Goal: Information Seeking & Learning: Learn about a topic

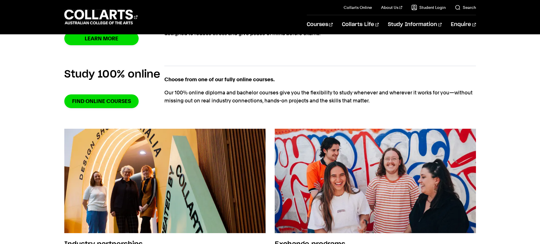
scroll to position [191, 0]
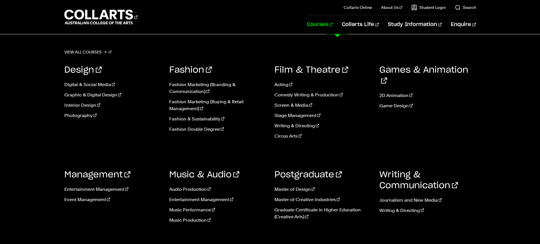
click at [333, 24] on link "Courses" at bounding box center [320, 24] width 26 height 19
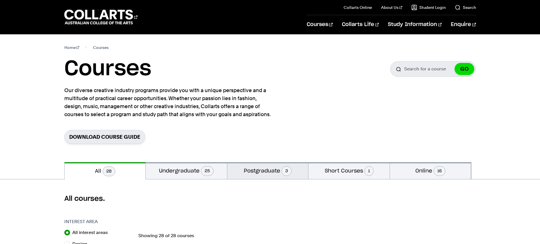
click at [269, 174] on button "Postgraduate 3" at bounding box center [267, 170] width 81 height 17
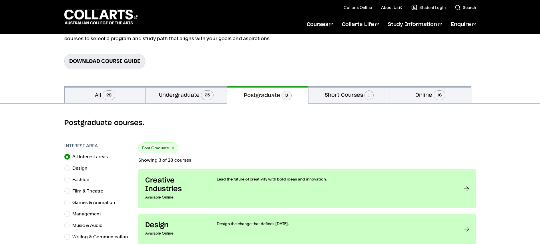
scroll to position [67, 0]
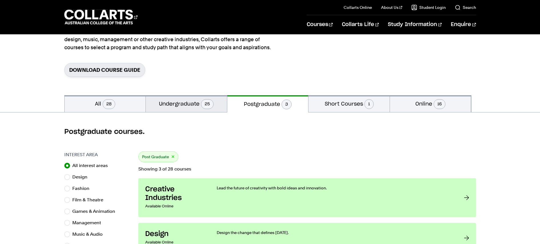
click at [196, 105] on button "Undergraduate 25" at bounding box center [186, 103] width 81 height 17
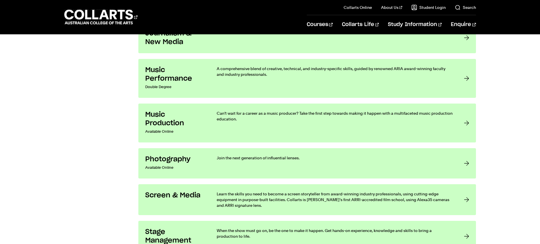
scroll to position [991, 0]
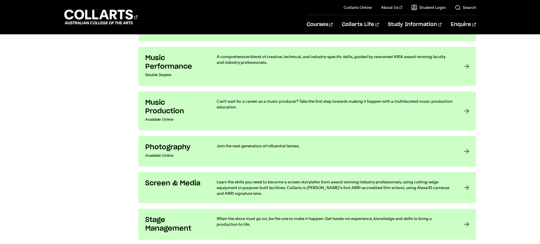
click at [233, 146] on p "Join the next generation of influential lenses." at bounding box center [335, 146] width 236 height 6
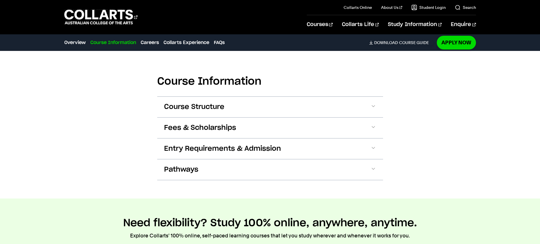
scroll to position [713, 0]
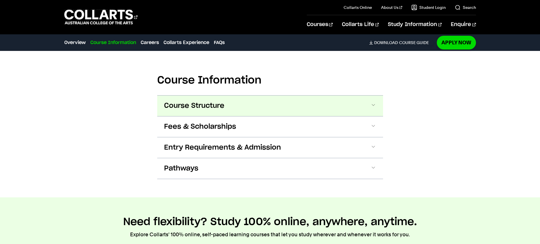
click at [214, 95] on button "Course Structure" at bounding box center [270, 105] width 226 height 21
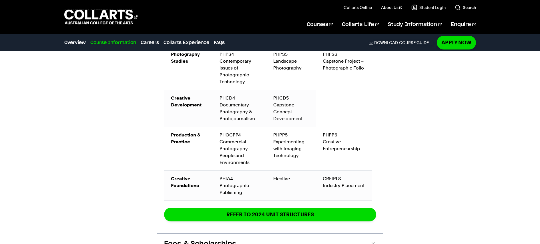
scroll to position [1029, 0]
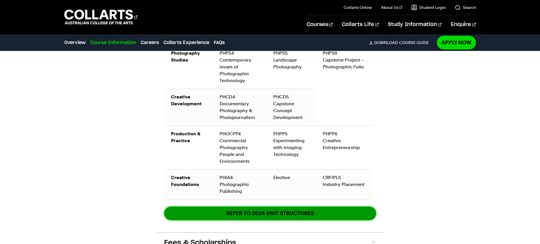
click at [260, 206] on link "REFER TO 2024 unit structures" at bounding box center [270, 212] width 212 height 13
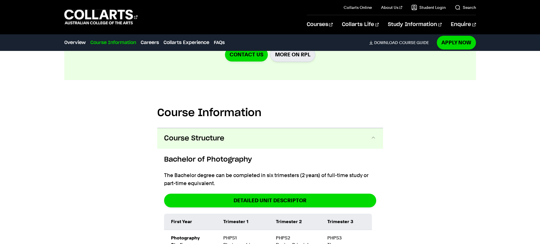
scroll to position [682, 0]
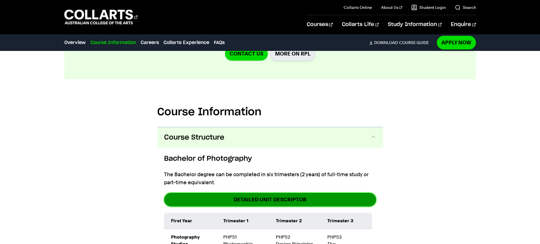
click at [205, 193] on link "DETAILED UNIT DESCRIPTOR" at bounding box center [270, 199] width 212 height 13
